Goal: Book appointment/travel/reservation

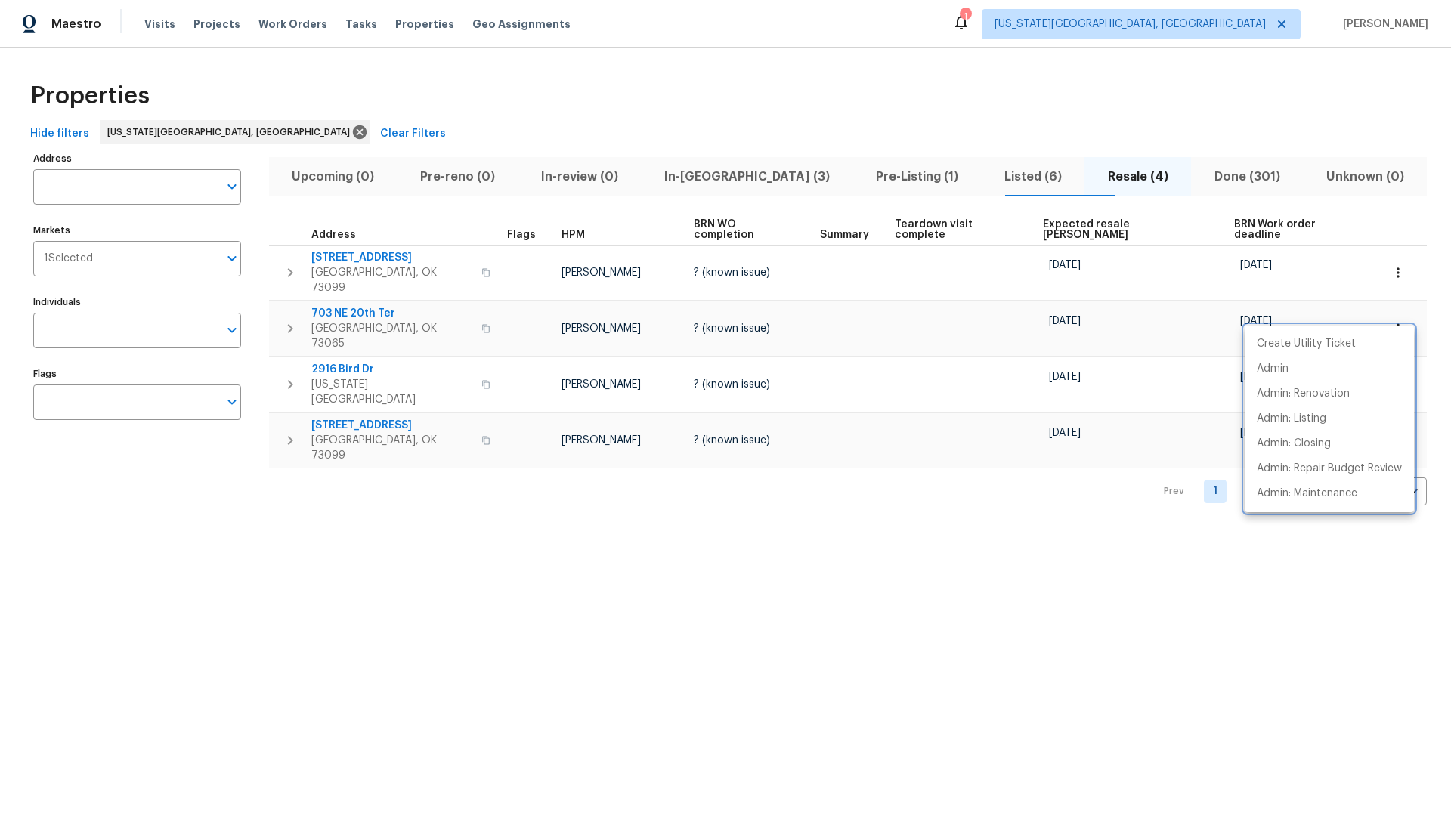
click at [700, 176] on div at bounding box center [725, 420] width 1451 height 840
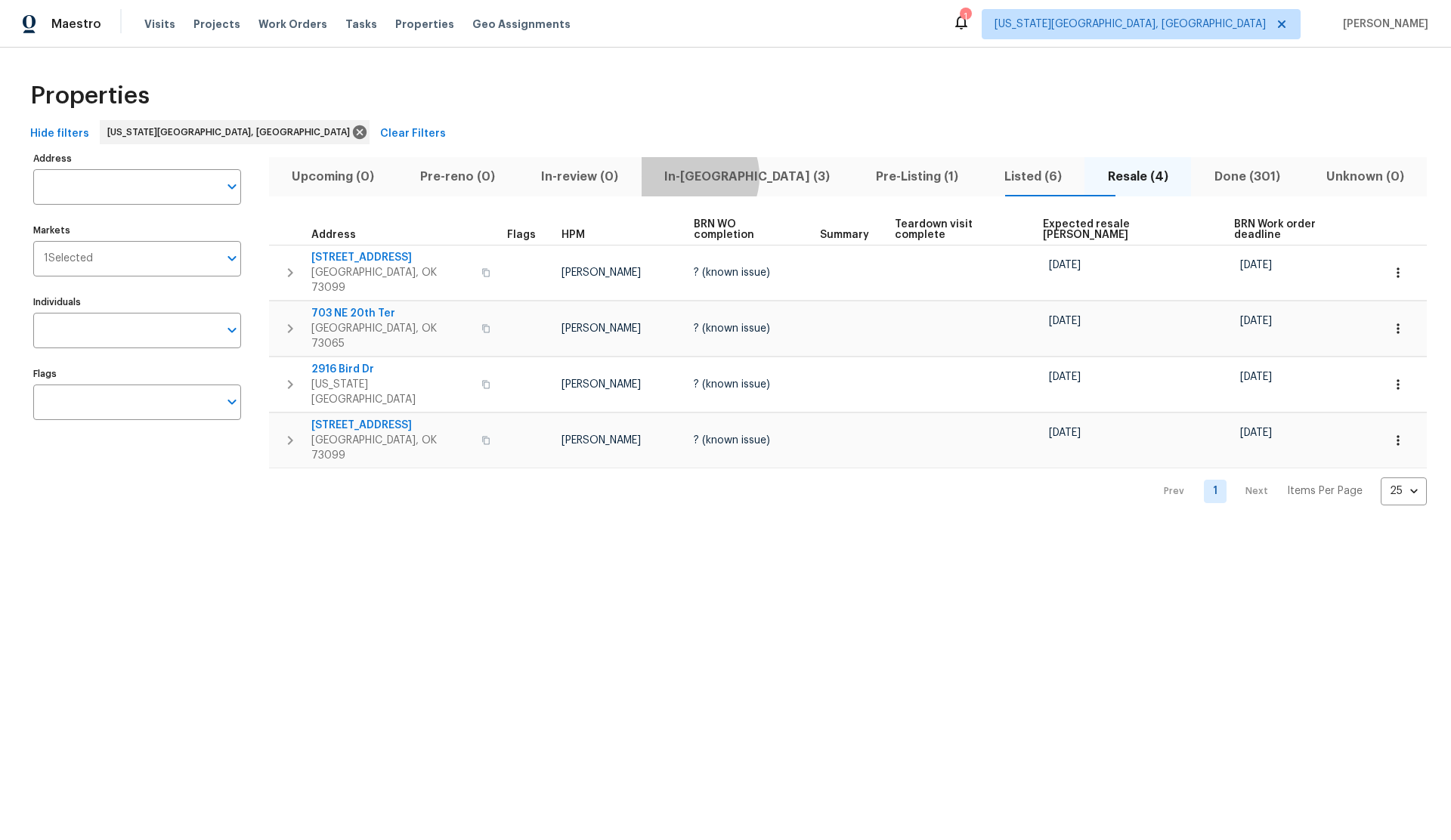
click at [700, 176] on span "In-reno (3)" at bounding box center [747, 176] width 193 height 21
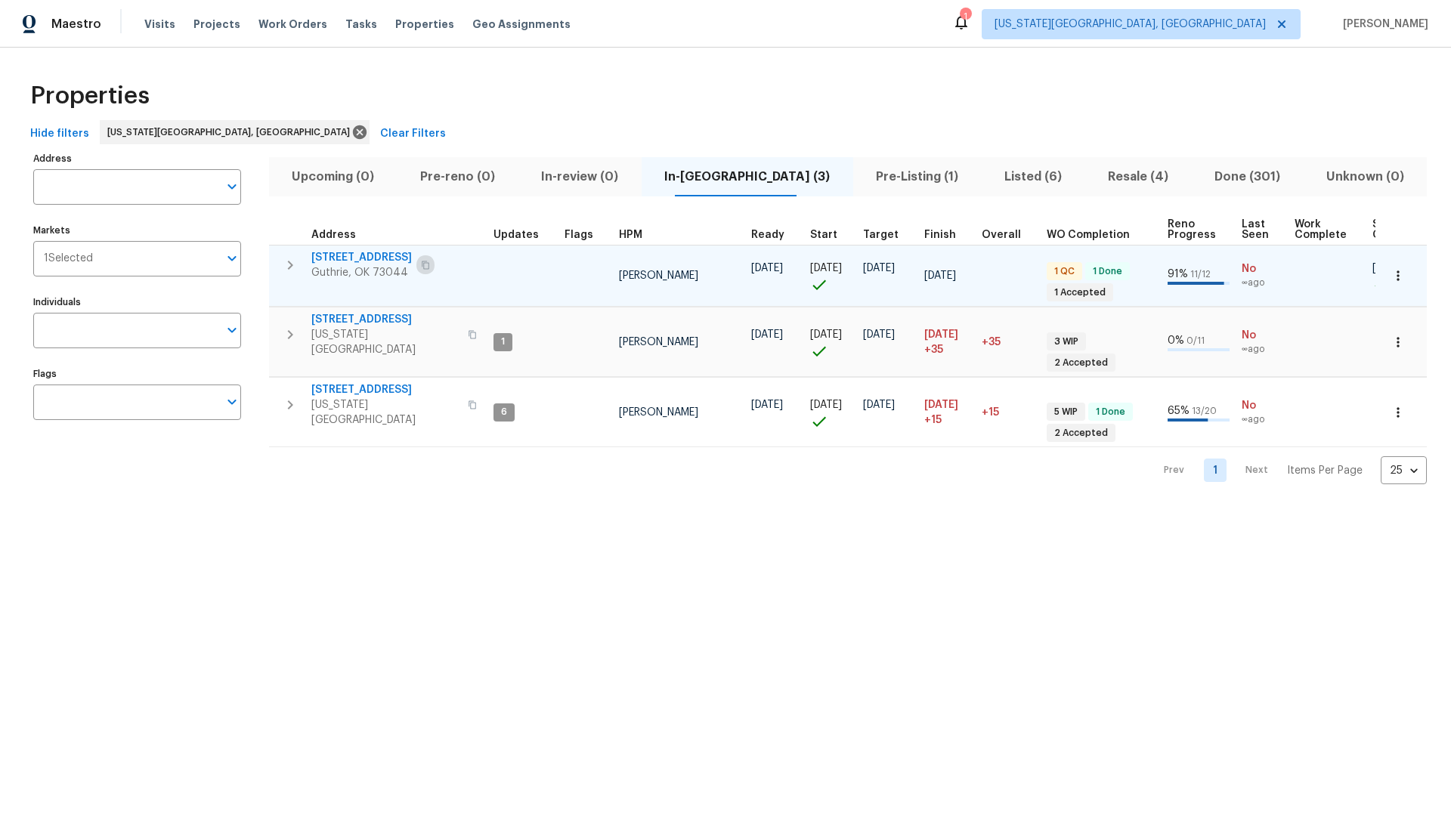
click at [421, 261] on icon "button" at bounding box center [425, 264] width 9 height 9
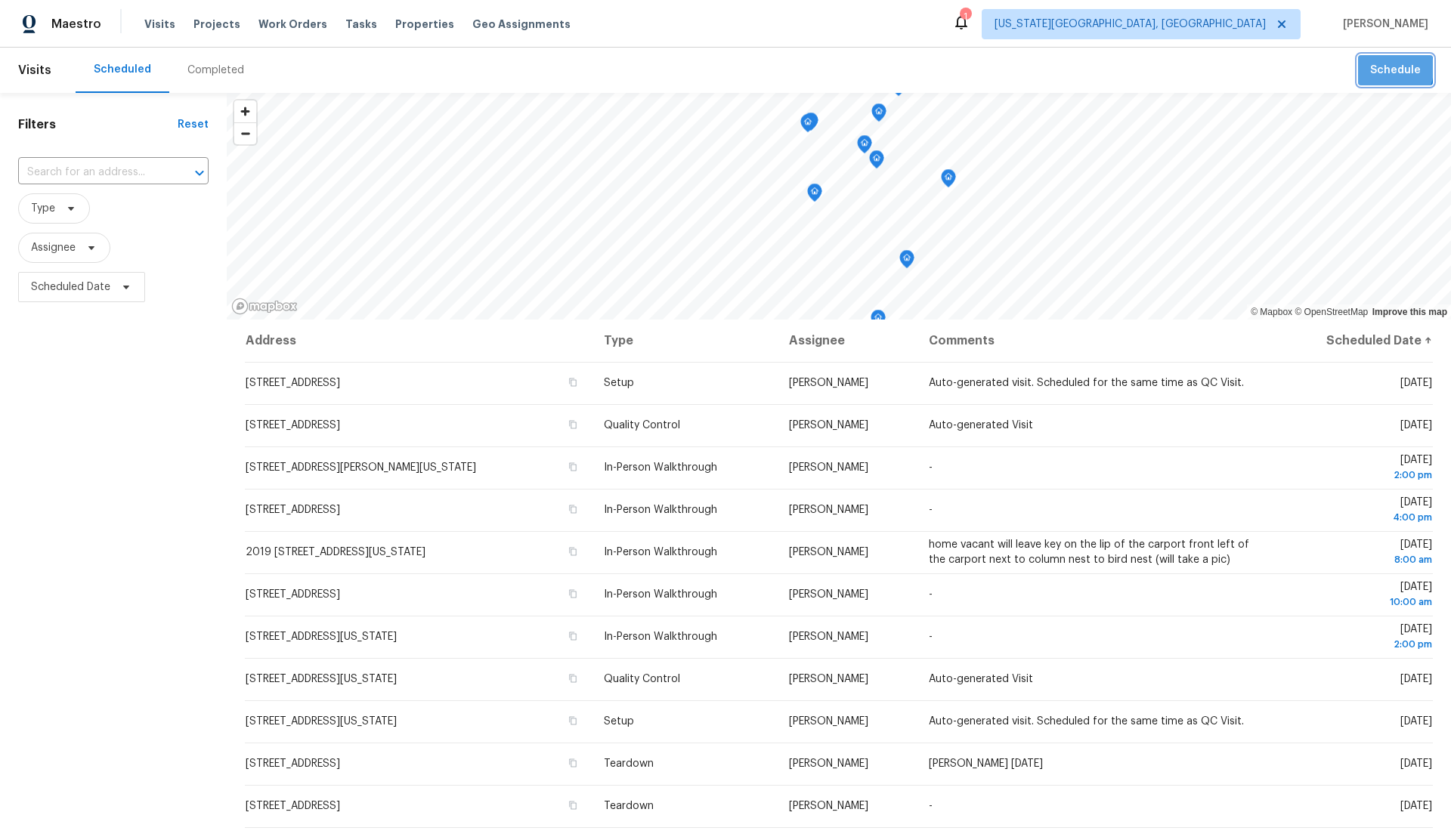
click at [1385, 69] on span "Schedule" at bounding box center [1394, 71] width 51 height 19
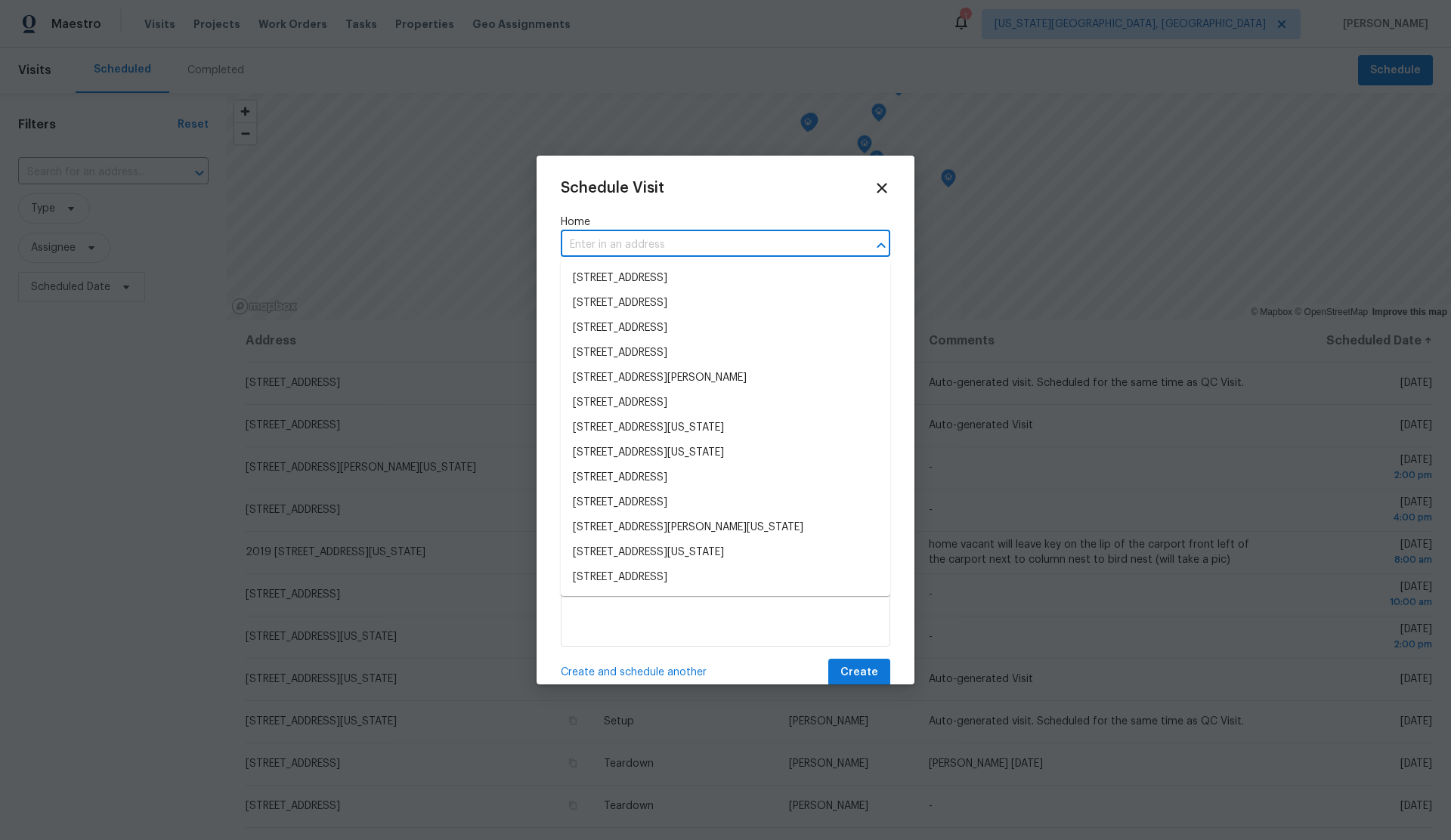
click at [692, 245] on input "text" at bounding box center [704, 246] width 287 height 24
paste input "8 Summit Rd Guthrie OK 73044"
type input "8 Summit Rd Guthrie OK 73044"
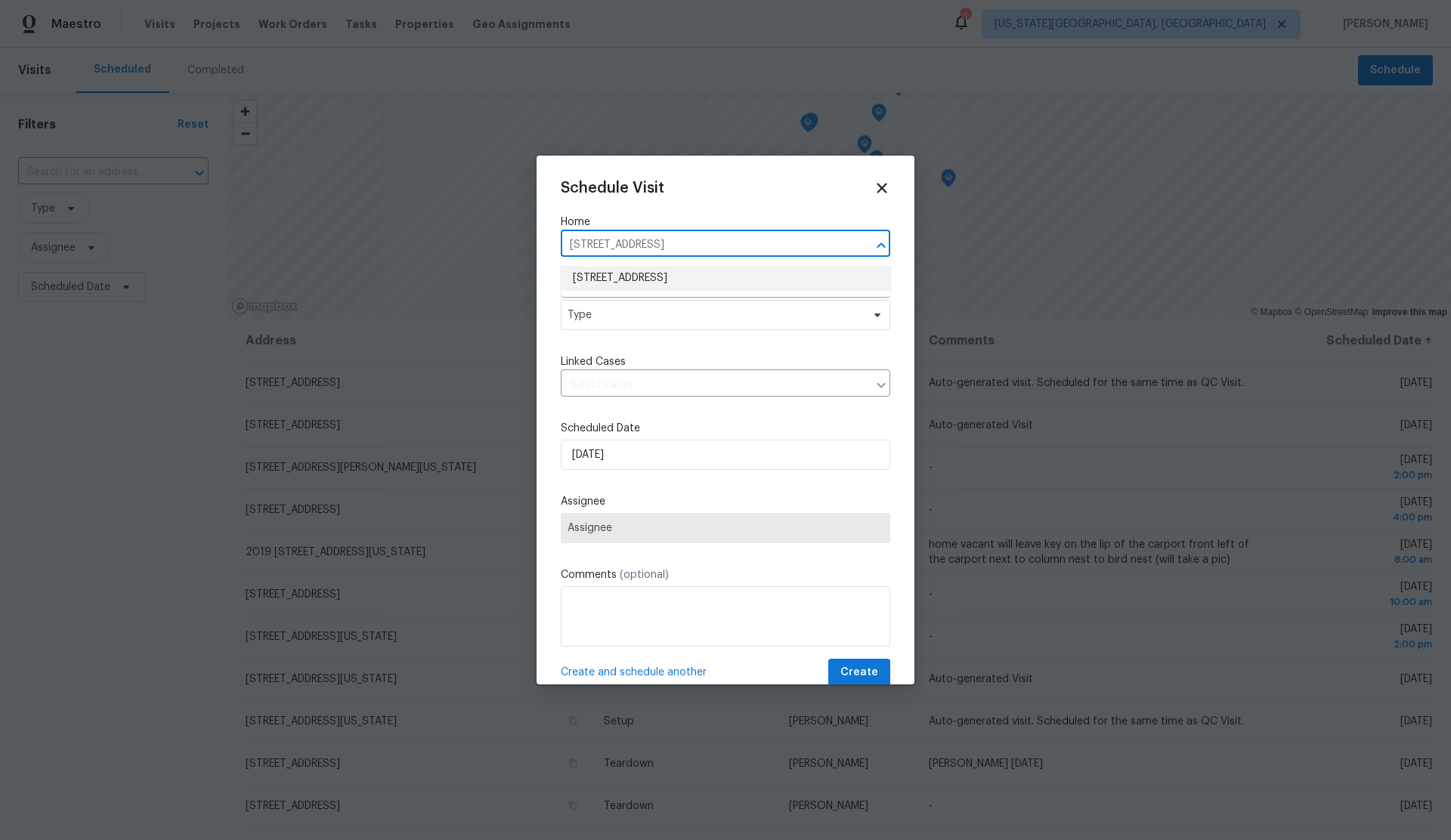
click at [684, 281] on li "[STREET_ADDRESS]" at bounding box center [725, 277] width 329 height 25
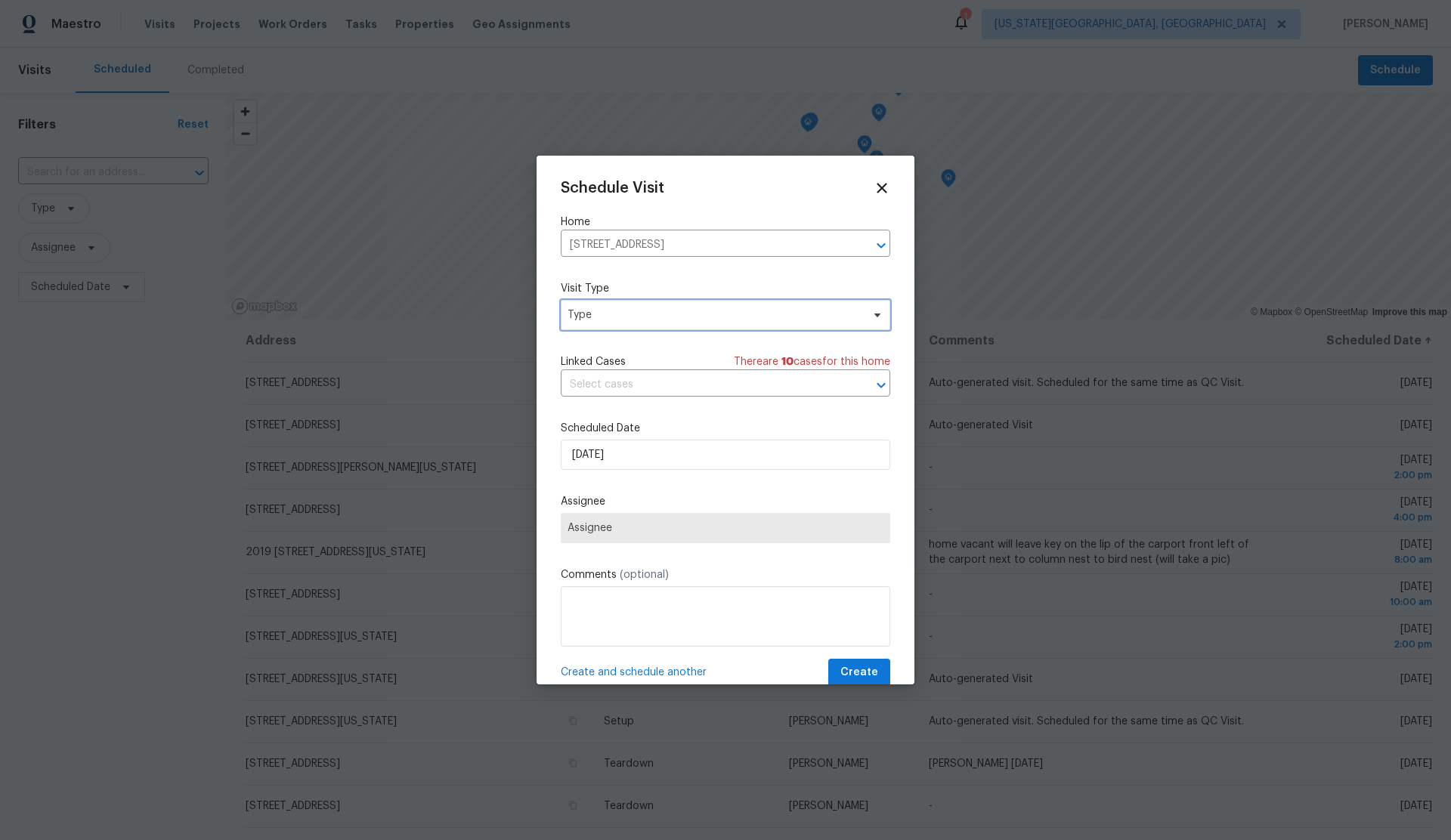
click at [661, 319] on span "Type" at bounding box center [715, 314] width 294 height 15
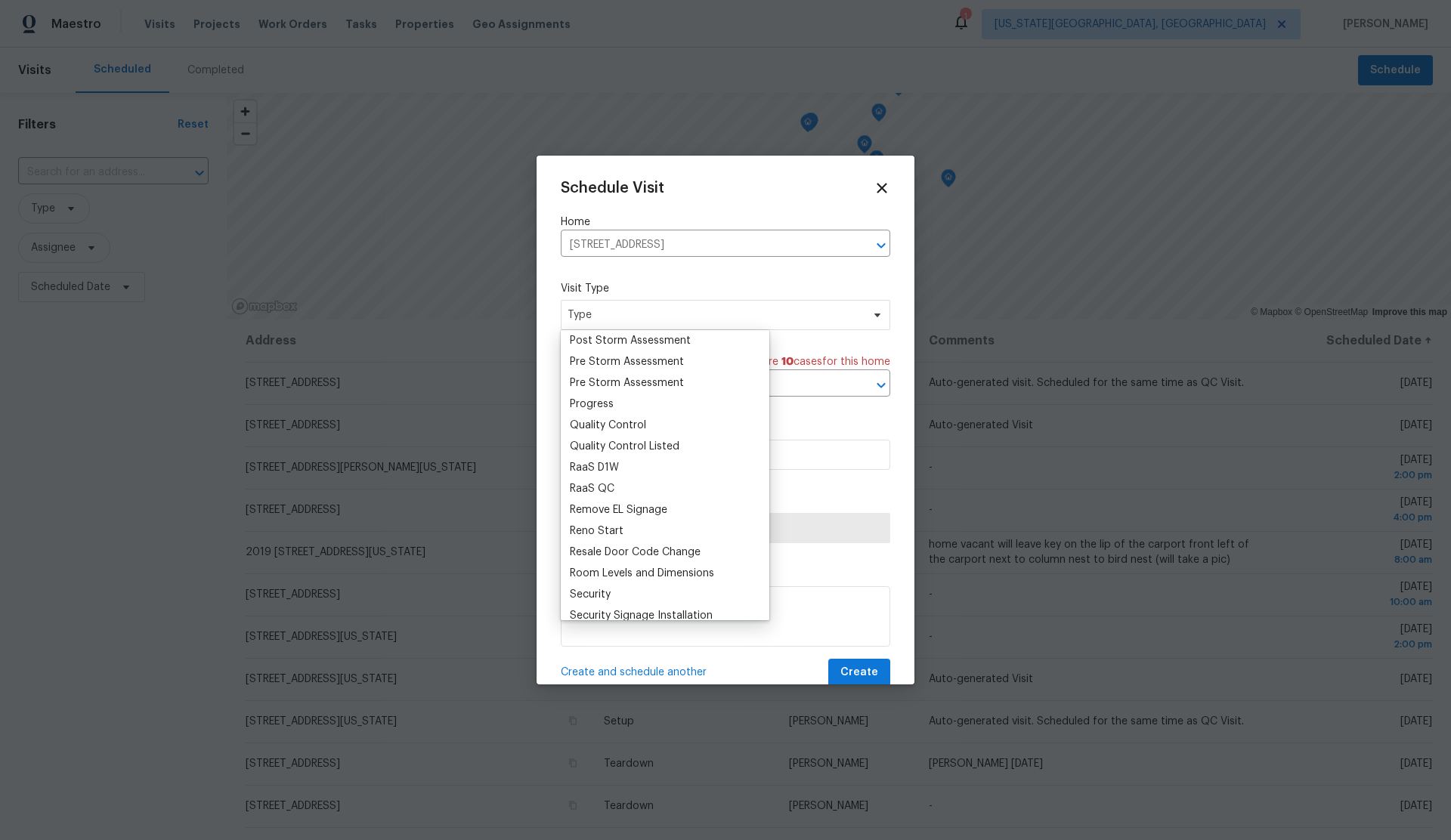
scroll to position [951, 0]
click at [599, 402] on div "Progress" at bounding box center [592, 408] width 44 height 15
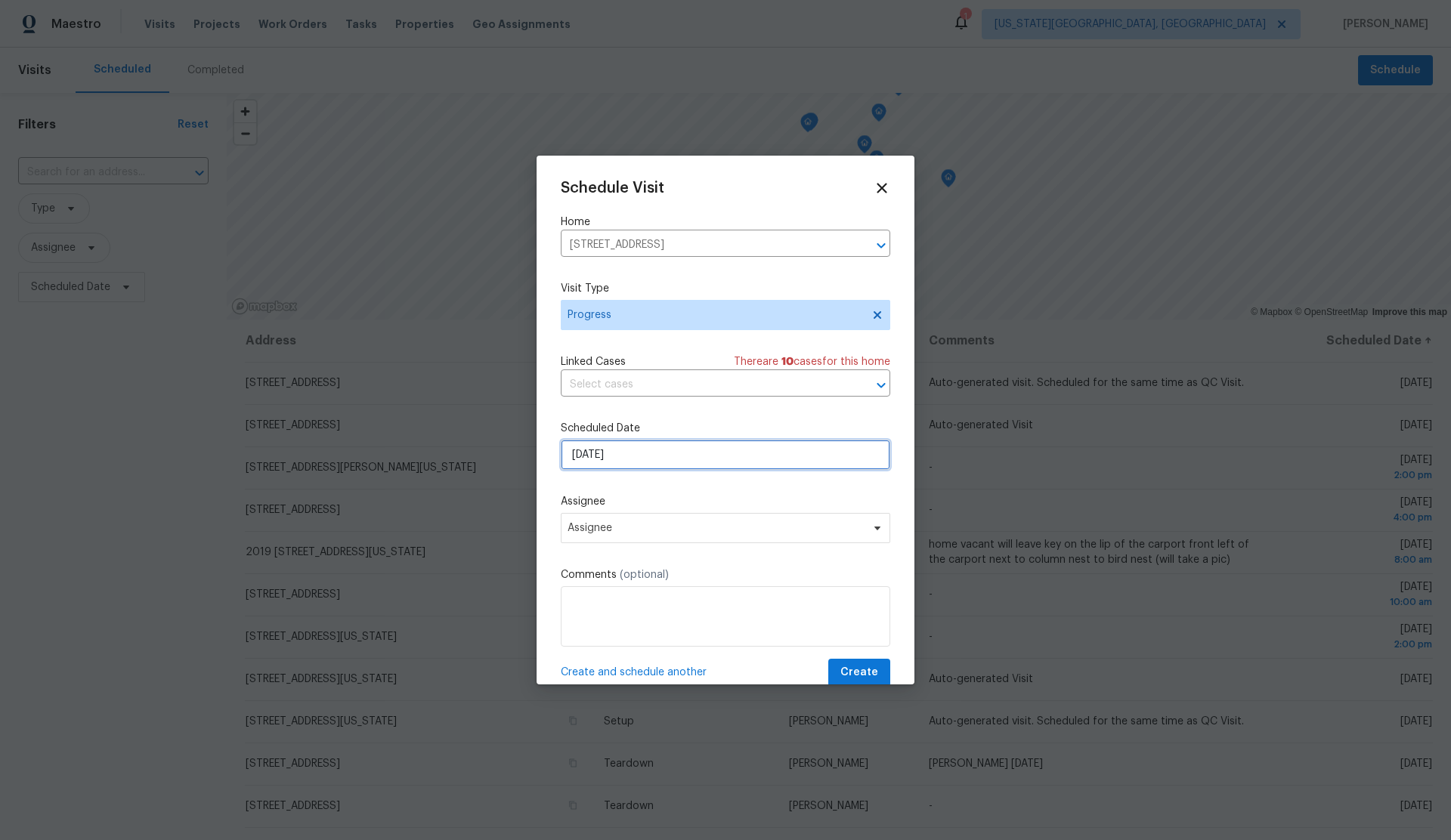
click at [652, 457] on input "[DATE]" at bounding box center [725, 454] width 329 height 30
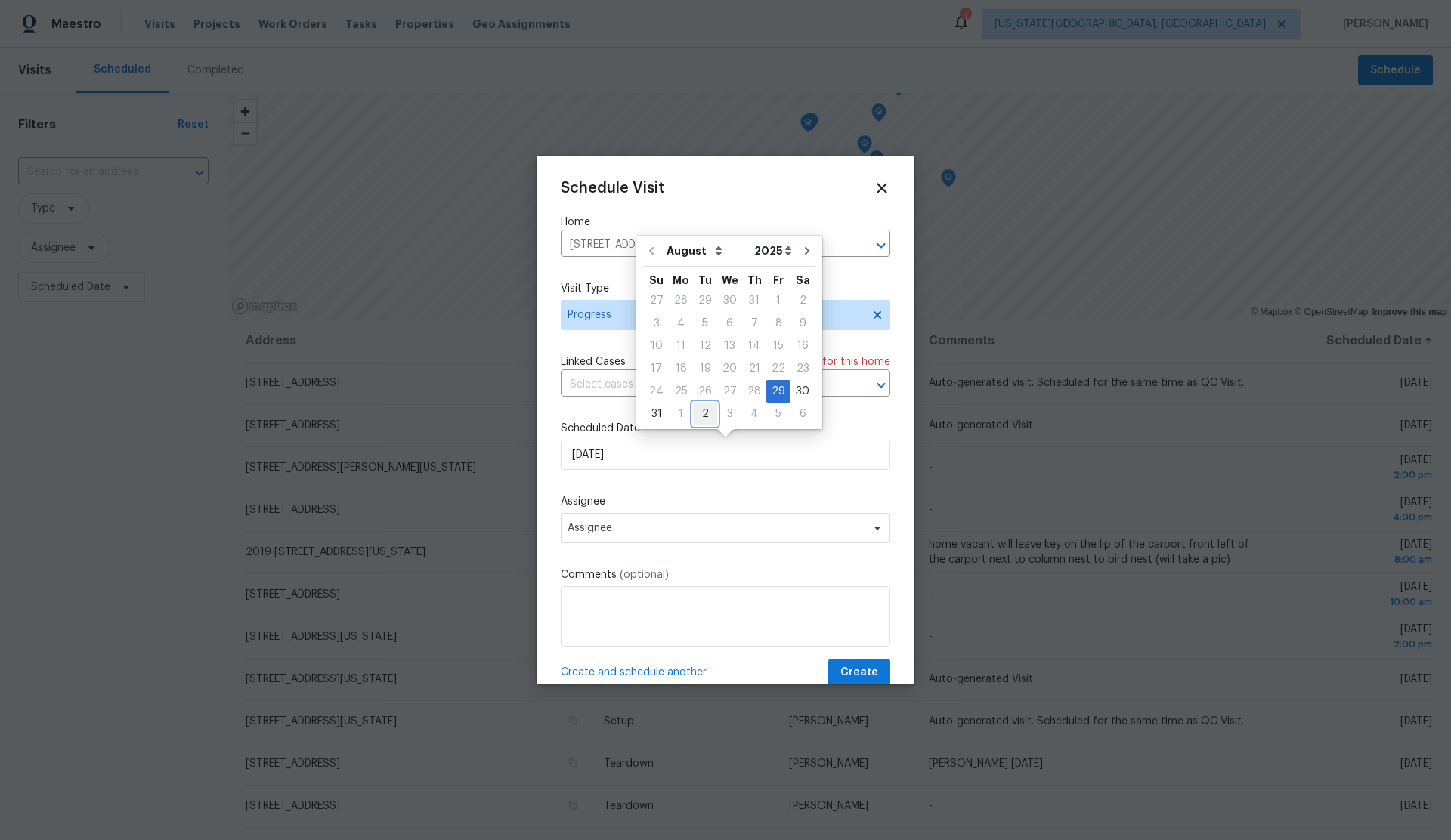
click at [703, 411] on div "2" at bounding box center [705, 414] width 24 height 21
type input "9/2/2025"
select select "8"
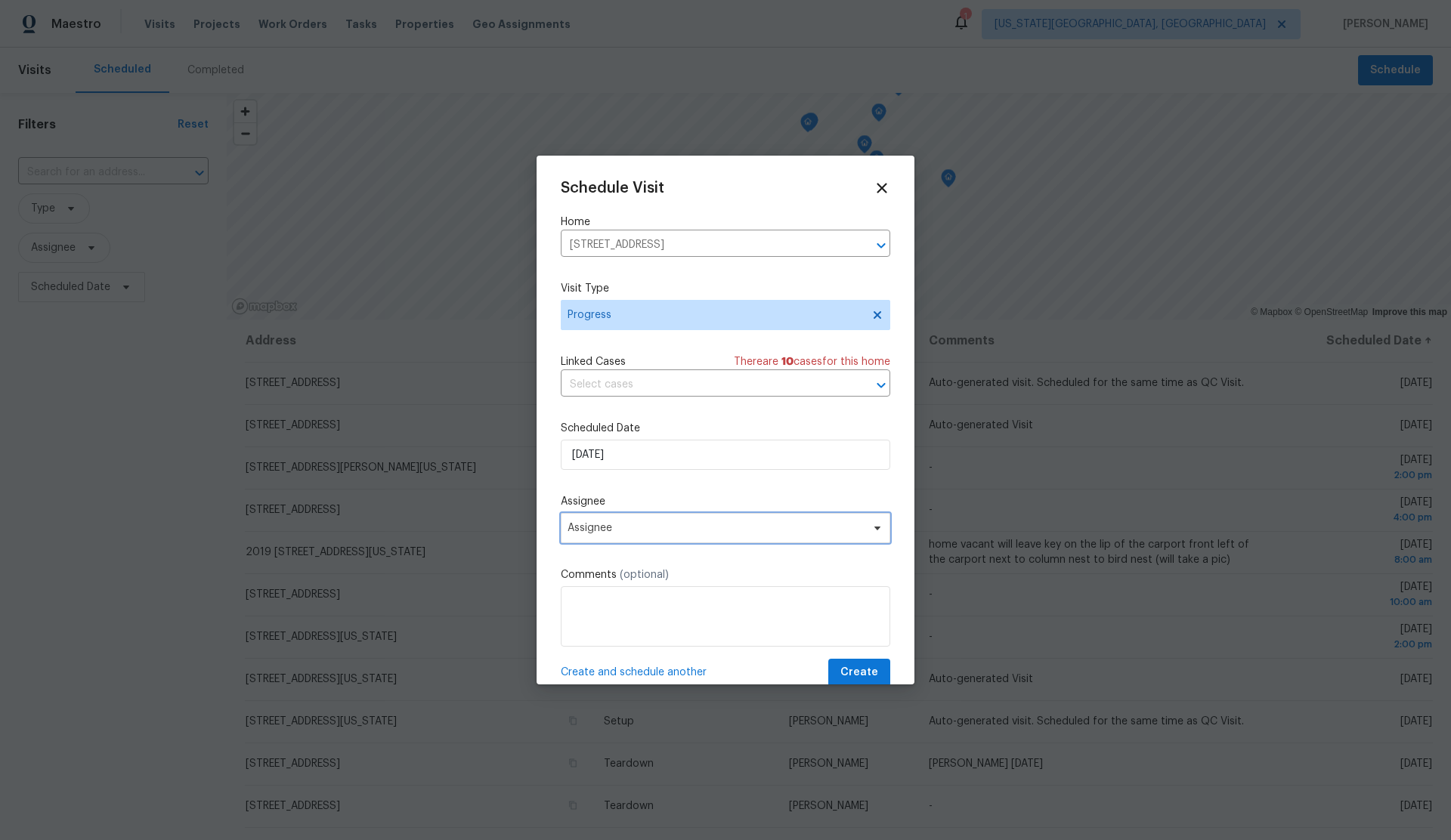
click at [665, 534] on span "Assignee" at bounding box center [716, 528] width 296 height 12
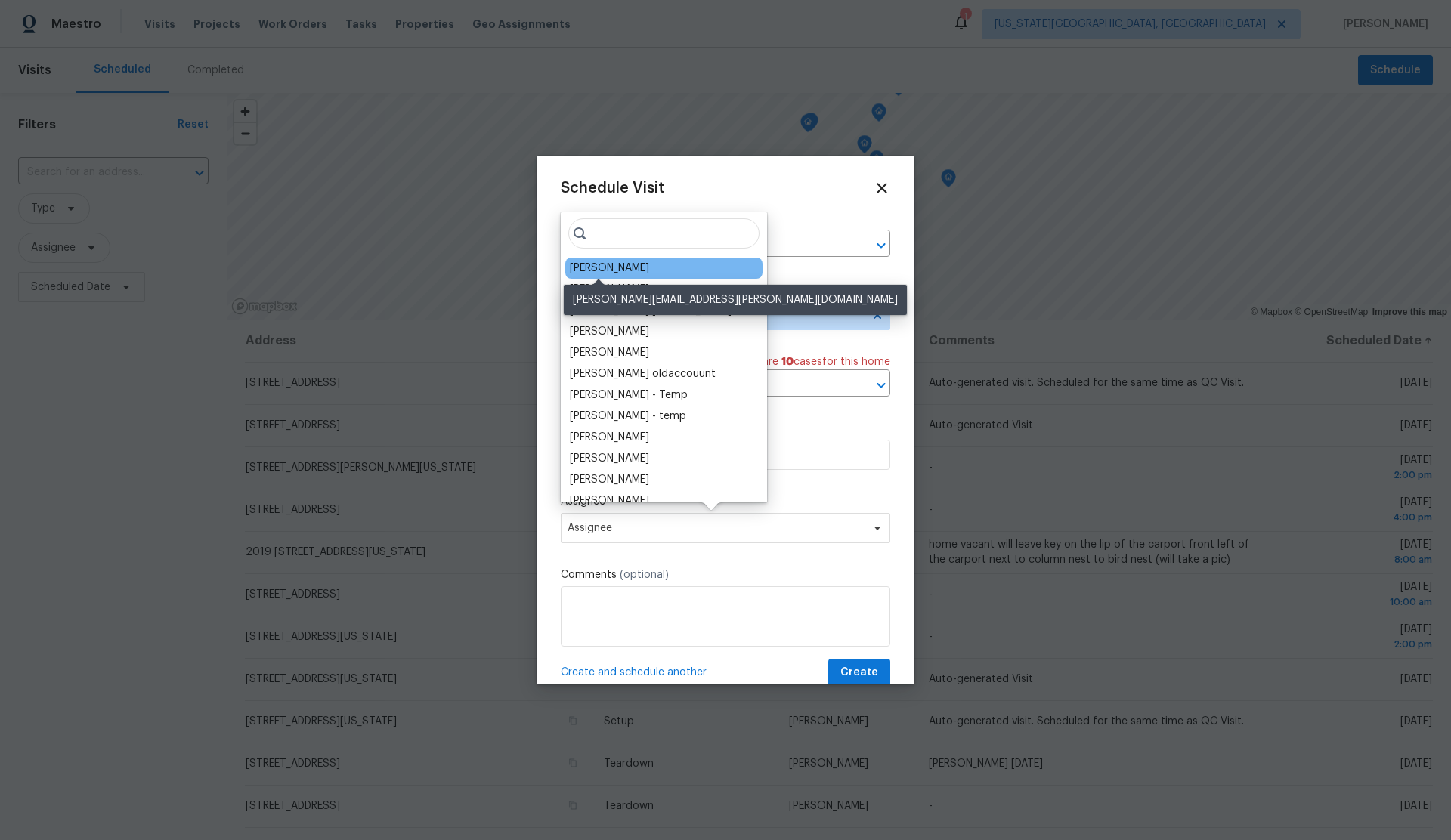
click at [597, 268] on div "[PERSON_NAME]" at bounding box center [610, 267] width 80 height 15
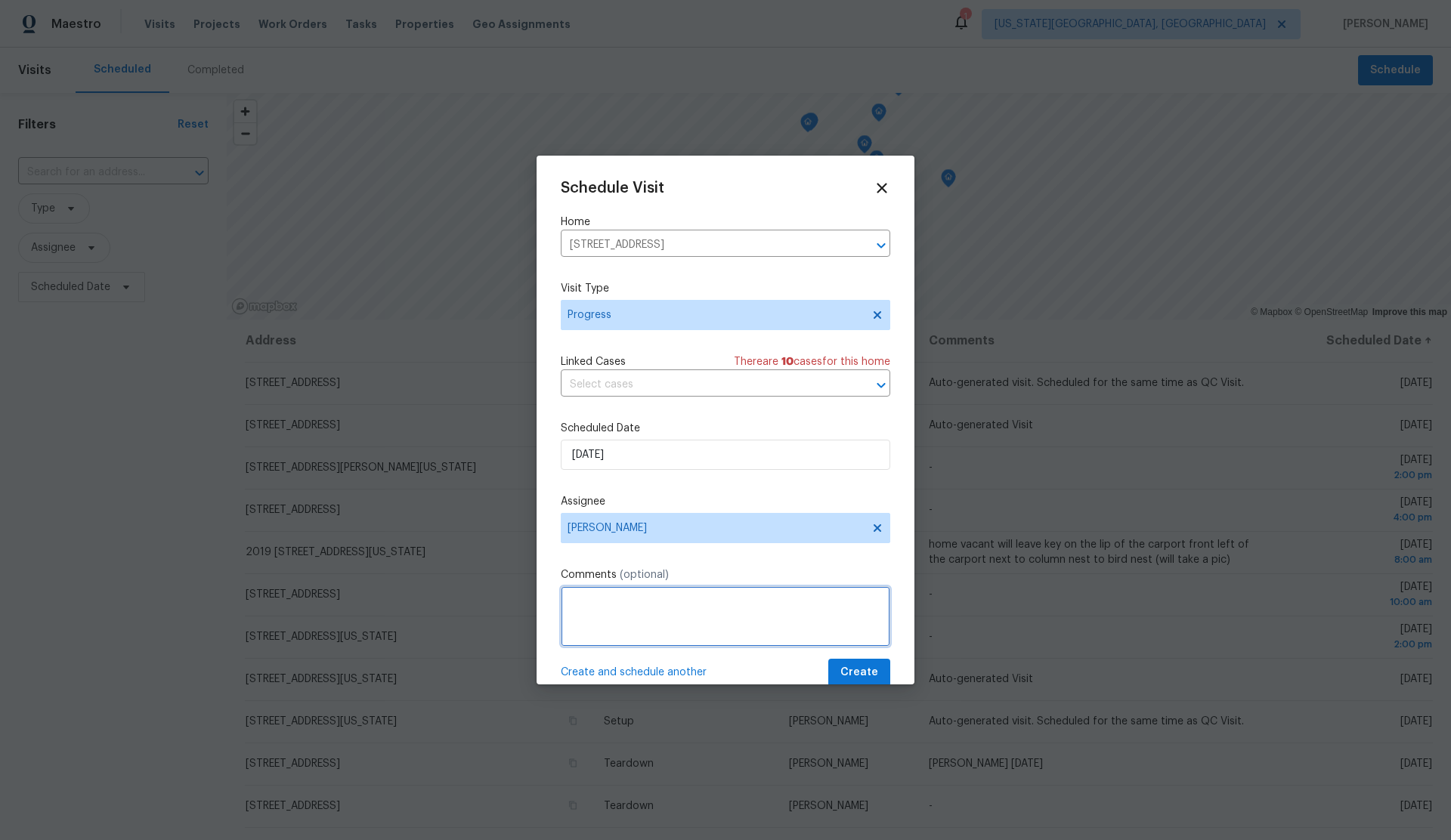
click at [658, 617] on textarea at bounding box center [725, 616] width 329 height 61
type textarea "Take Listing Photos"
click at [854, 664] on span "Create" at bounding box center [859, 672] width 38 height 19
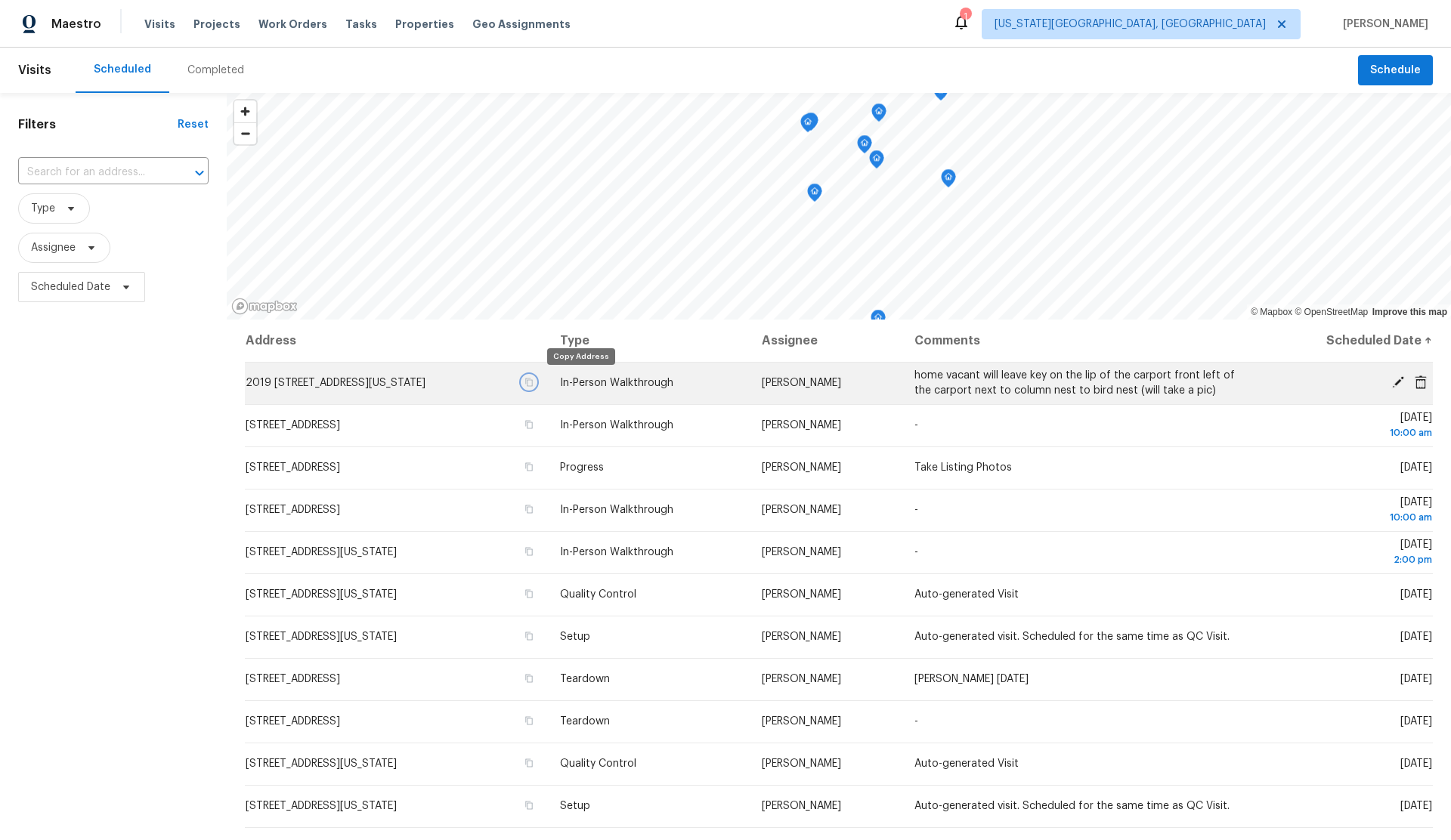
click at [533, 379] on icon "button" at bounding box center [528, 382] width 9 height 9
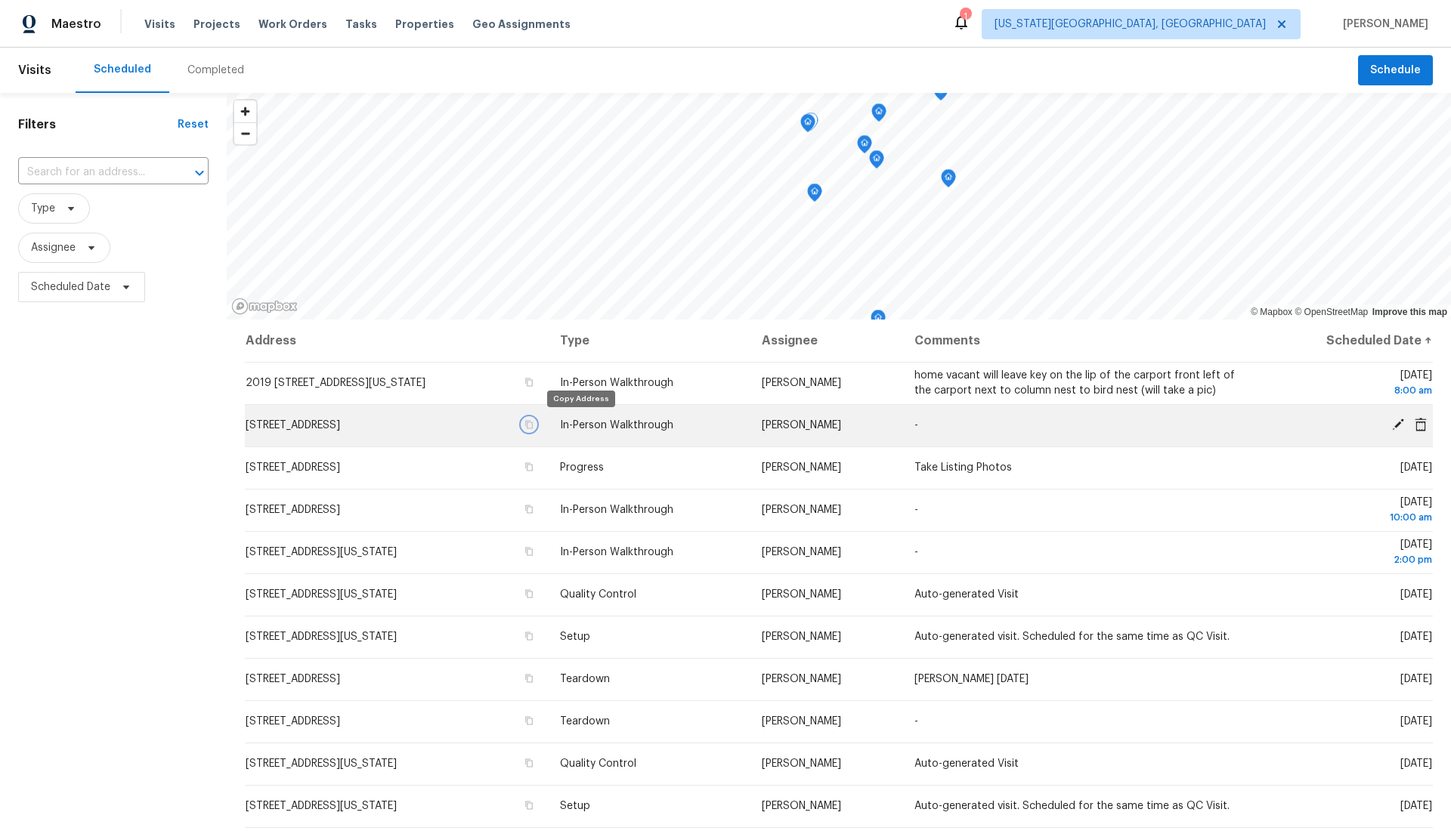
click at [533, 424] on icon "button" at bounding box center [528, 423] width 9 height 9
